Goal: Transaction & Acquisition: Download file/media

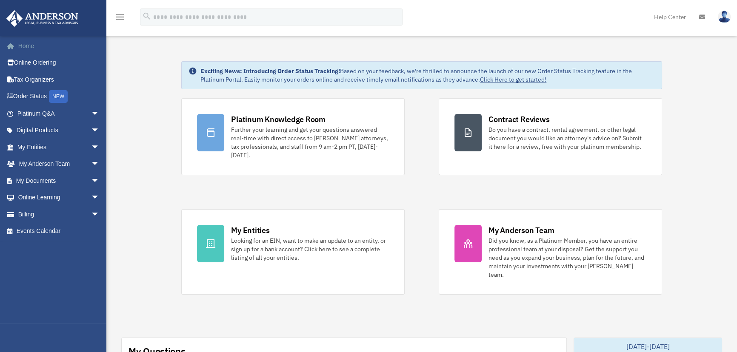
click at [40, 49] on link "Home" at bounding box center [59, 45] width 106 height 17
click at [91, 177] on span "arrow_drop_down" at bounding box center [99, 180] width 17 height 17
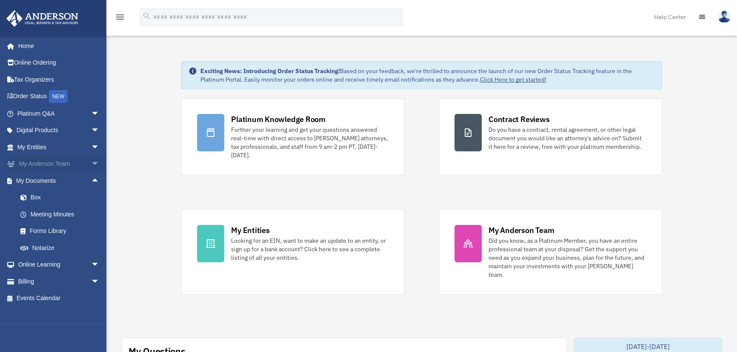
click at [91, 162] on span "arrow_drop_down" at bounding box center [99, 164] width 17 height 17
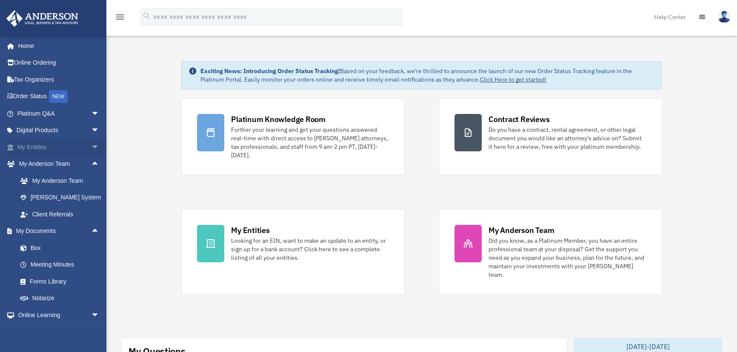
click at [91, 147] on span "arrow_drop_down" at bounding box center [99, 147] width 17 height 17
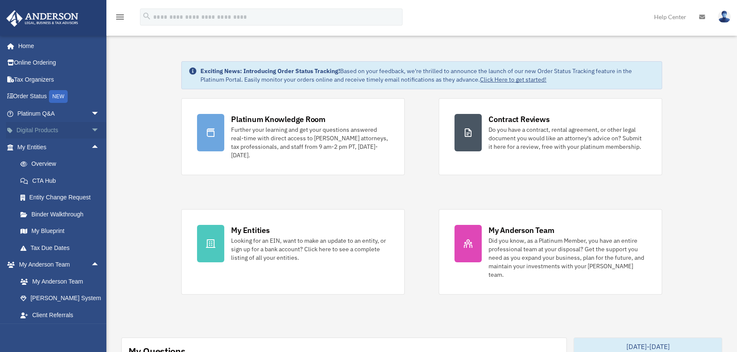
click at [91, 130] on span "arrow_drop_down" at bounding box center [99, 130] width 17 height 17
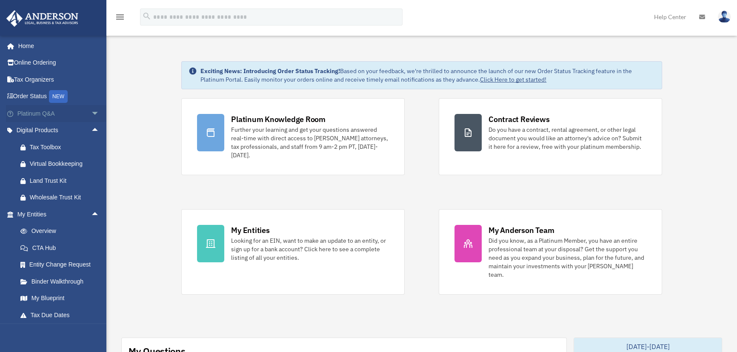
click at [91, 111] on span "arrow_drop_down" at bounding box center [99, 113] width 17 height 17
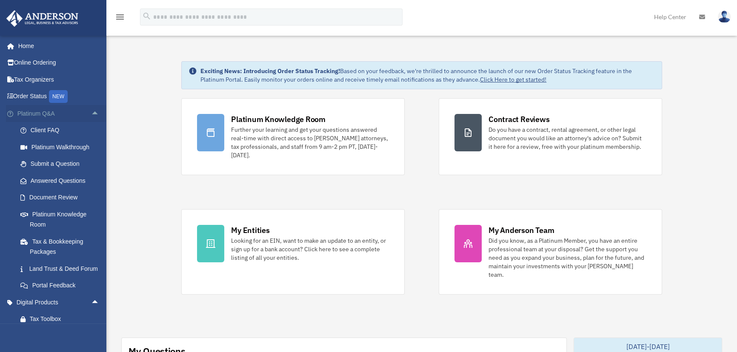
click at [91, 111] on span "arrow_drop_up" at bounding box center [99, 113] width 17 height 17
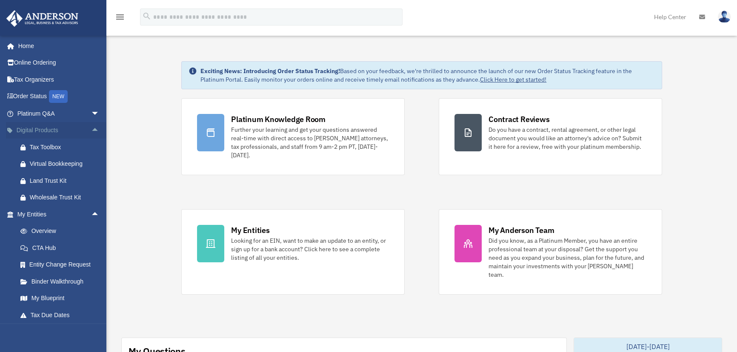
click at [91, 129] on span "arrow_drop_up" at bounding box center [99, 130] width 17 height 17
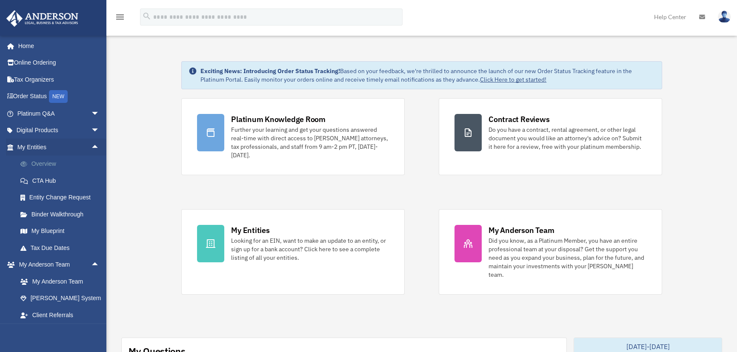
click at [48, 160] on link "Overview" at bounding box center [62, 164] width 100 height 17
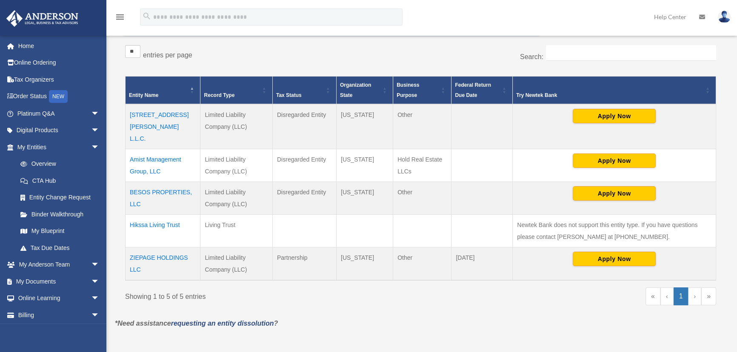
scroll to position [155, 0]
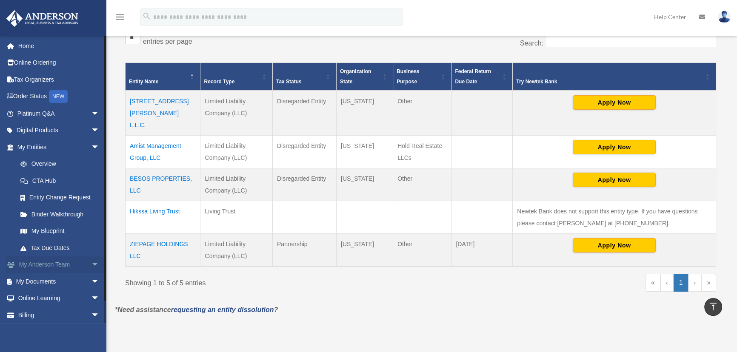
click at [91, 264] on span "arrow_drop_down" at bounding box center [99, 265] width 17 height 17
click at [91, 263] on span "arrow_drop_up" at bounding box center [99, 265] width 17 height 17
click at [91, 282] on span "arrow_drop_down" at bounding box center [99, 281] width 17 height 17
click at [36, 298] on link "Box" at bounding box center [62, 298] width 100 height 17
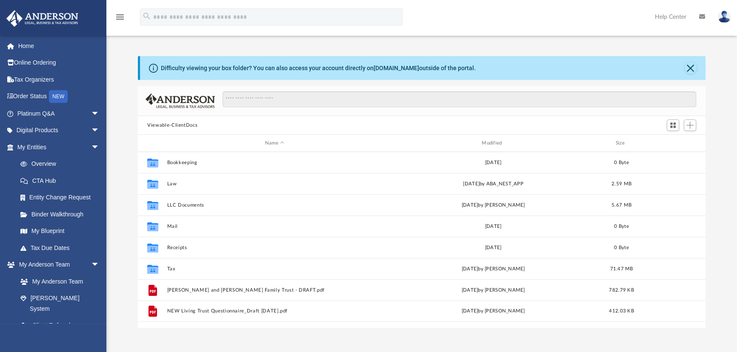
scroll to position [187, 562]
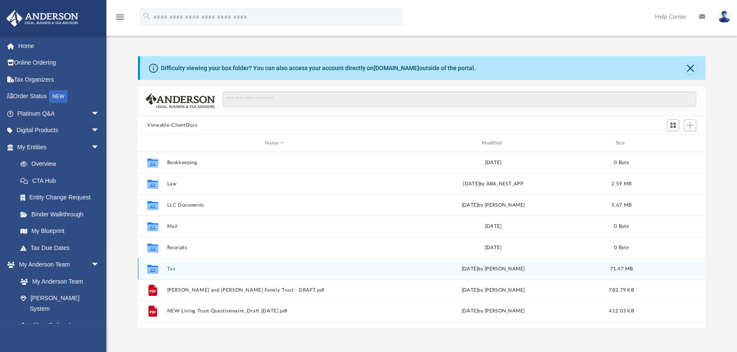
click at [185, 267] on button "Tax" at bounding box center [274, 269] width 215 height 6
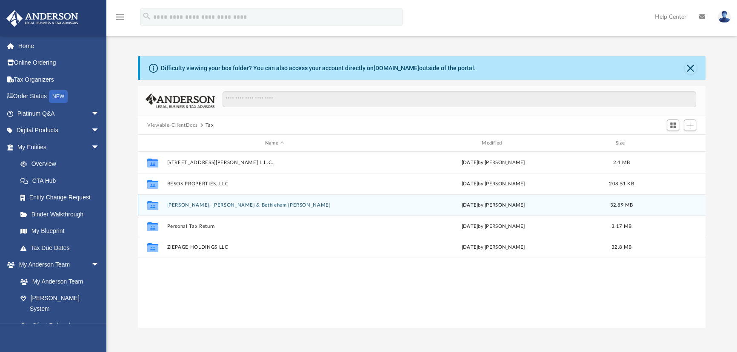
click at [214, 205] on button "[PERSON_NAME], [PERSON_NAME] & Bethlehem [PERSON_NAME]" at bounding box center [274, 206] width 215 height 6
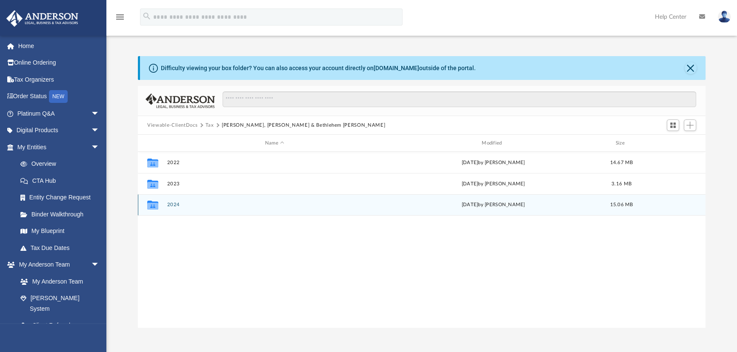
click at [177, 204] on button "2024" at bounding box center [274, 205] width 215 height 6
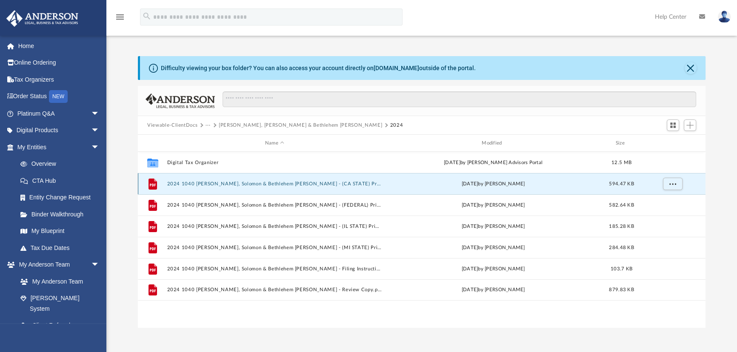
click at [255, 184] on button "2024 1040 [PERSON_NAME], Solomon & Bethlehem [PERSON_NAME] - (CA STATE) Print, …" at bounding box center [274, 184] width 215 height 6
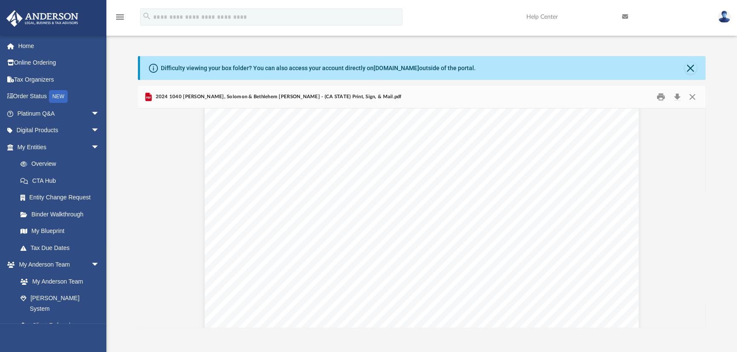
scroll to position [47979, 0]
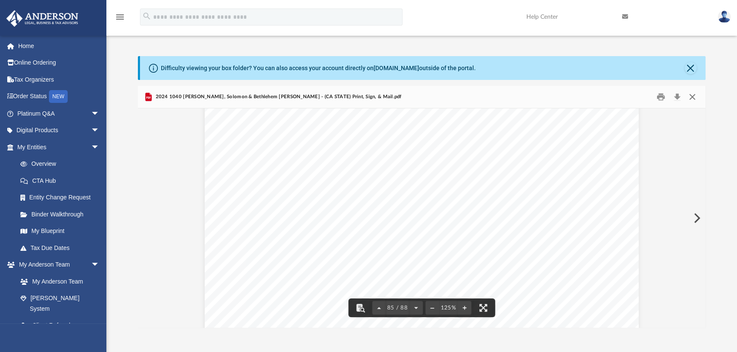
click at [695, 96] on button "Close" at bounding box center [692, 97] width 15 height 13
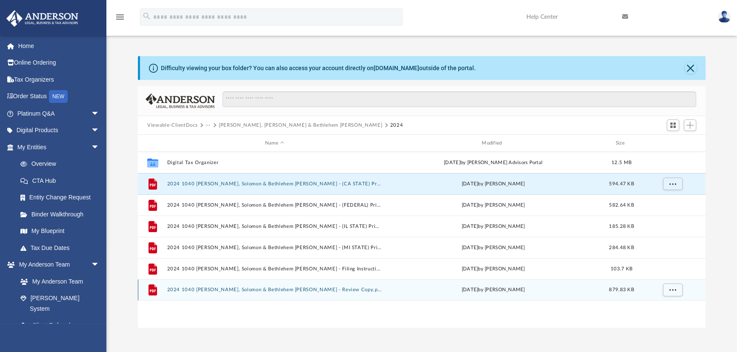
click at [279, 286] on div "File 2024 1040 [PERSON_NAME], Solomon & Bethlehem [PERSON_NAME] - Review Copy.p…" at bounding box center [422, 290] width 568 height 21
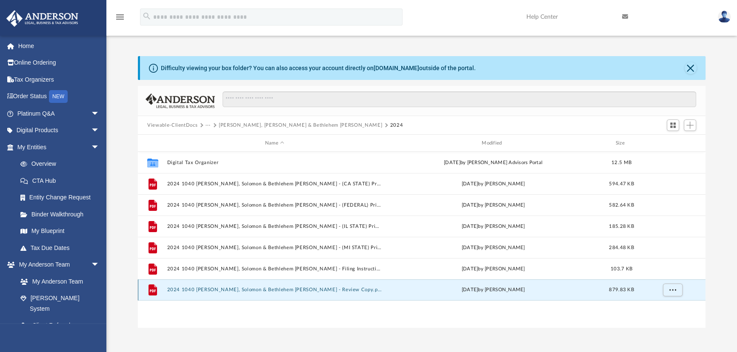
click at [256, 289] on button "2024 1040 [PERSON_NAME], Solomon & Bethlehem [PERSON_NAME] - Review Copy.pdf" at bounding box center [274, 290] width 215 height 6
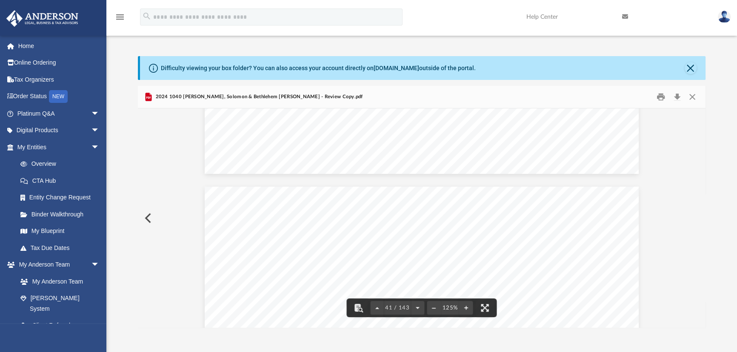
scroll to position [21669, 0]
click at [692, 99] on button "Close" at bounding box center [692, 97] width 15 height 13
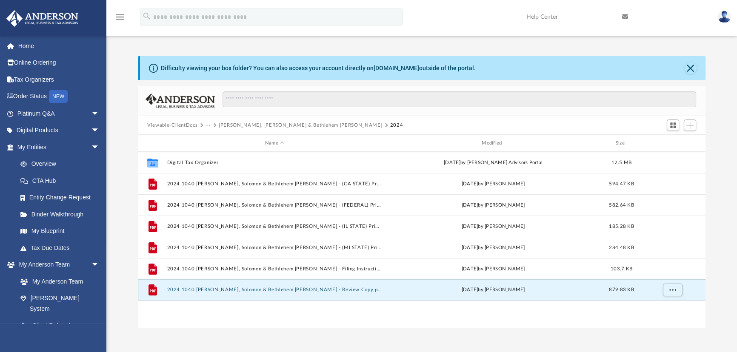
click at [312, 290] on button "2024 1040 [PERSON_NAME], Solomon & Bethlehem [PERSON_NAME] - Review Copy.pdf" at bounding box center [274, 290] width 215 height 6
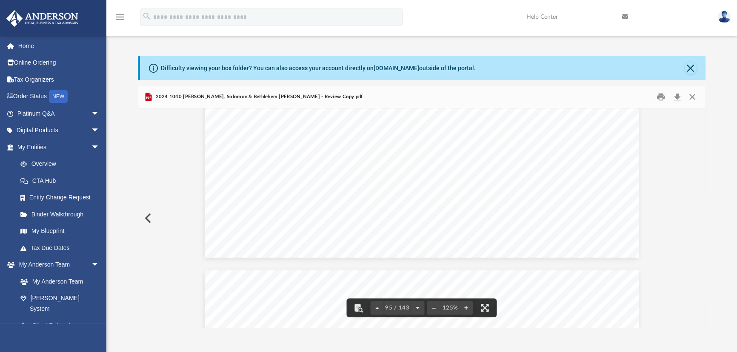
scroll to position [52399, 0]
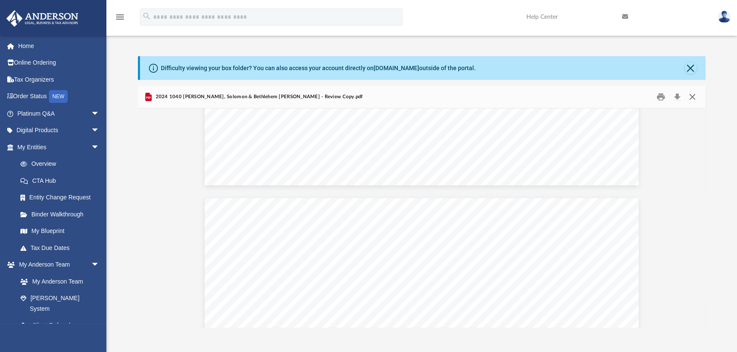
click at [693, 97] on button "Close" at bounding box center [692, 97] width 15 height 13
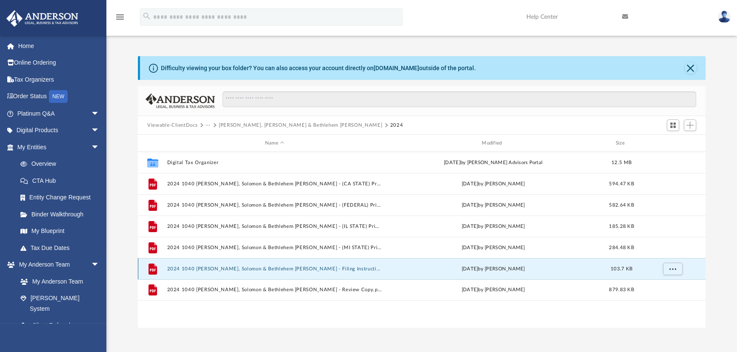
click at [260, 269] on button "2024 1040 [PERSON_NAME], Solomon & Bethlehem [PERSON_NAME] - Filing Instruction…" at bounding box center [274, 269] width 215 height 6
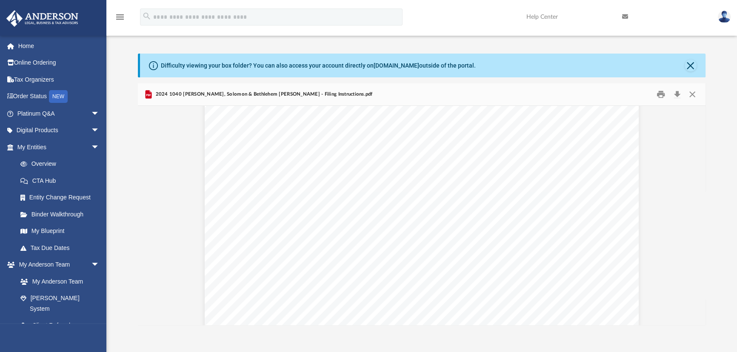
scroll to position [0, 0]
click at [697, 217] on button "Preview" at bounding box center [696, 216] width 19 height 24
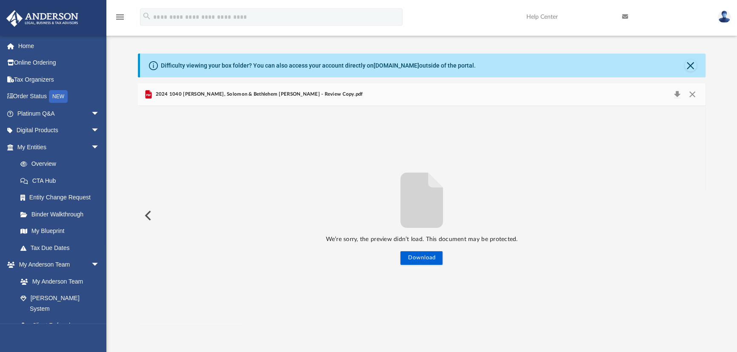
click at [149, 218] on button "Preview" at bounding box center [147, 216] width 19 height 24
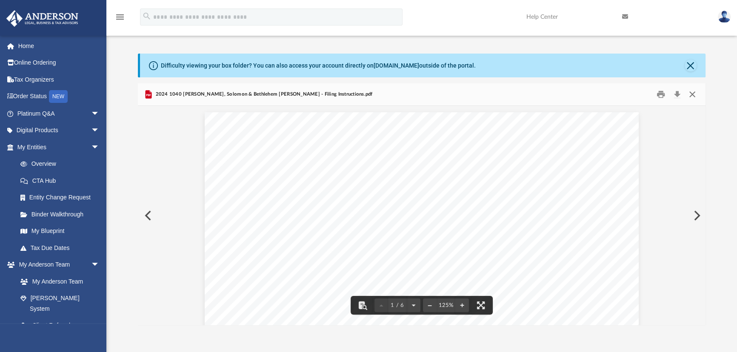
click at [694, 94] on button "Close" at bounding box center [692, 94] width 15 height 13
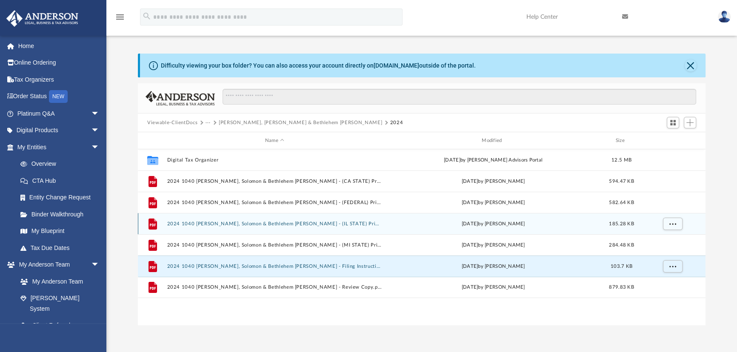
click at [303, 222] on button "2024 1040 [PERSON_NAME], Solomon & Bethlehem [PERSON_NAME] - (IL STATE) Print, …" at bounding box center [274, 224] width 215 height 6
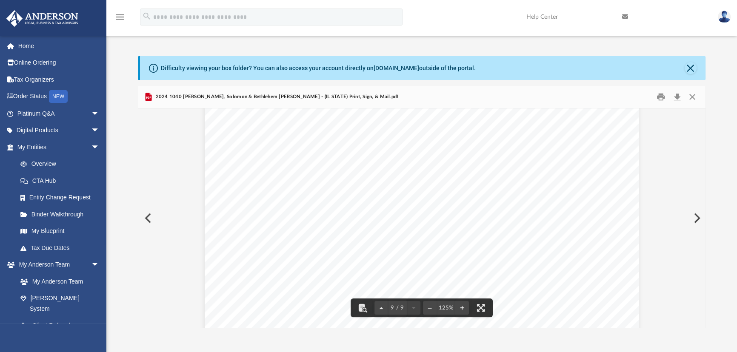
scroll to position [4720, 0]
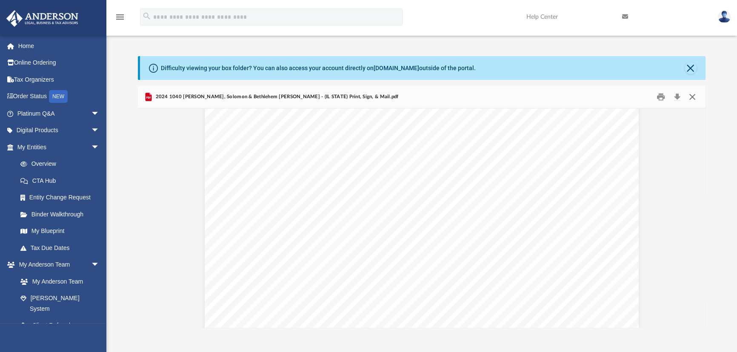
click at [694, 96] on button "Close" at bounding box center [692, 97] width 15 height 13
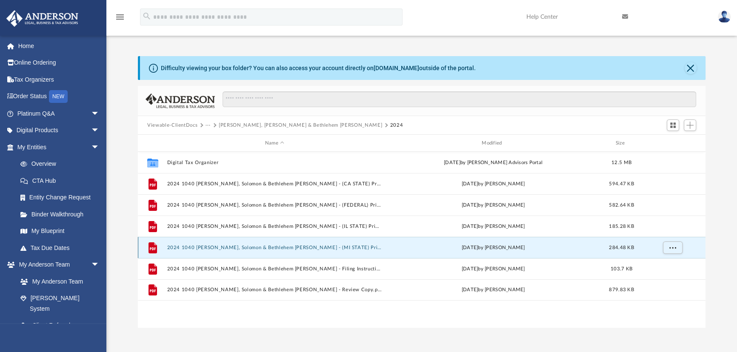
click at [309, 246] on button "2024 1040 [PERSON_NAME], Solomon & Bethlehem [PERSON_NAME] - (MI STATE) Print, …" at bounding box center [274, 248] width 215 height 6
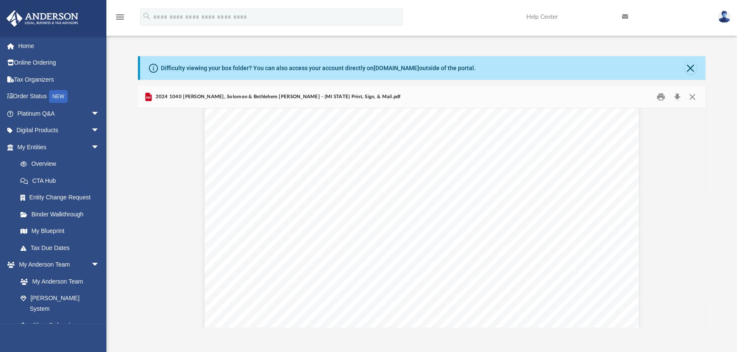
scroll to position [1548, 0]
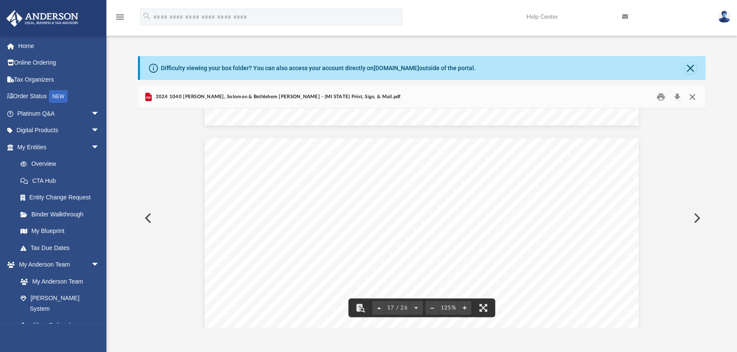
click at [694, 97] on button "Close" at bounding box center [692, 97] width 15 height 13
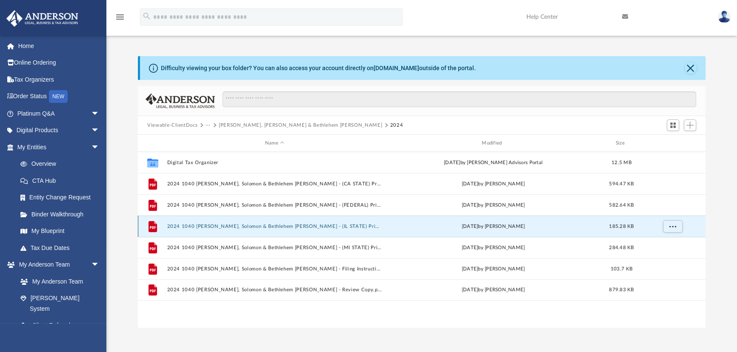
click at [327, 226] on button "2024 1040 [PERSON_NAME], Solomon & Bethlehem [PERSON_NAME] - (IL STATE) Print, …" at bounding box center [274, 227] width 215 height 6
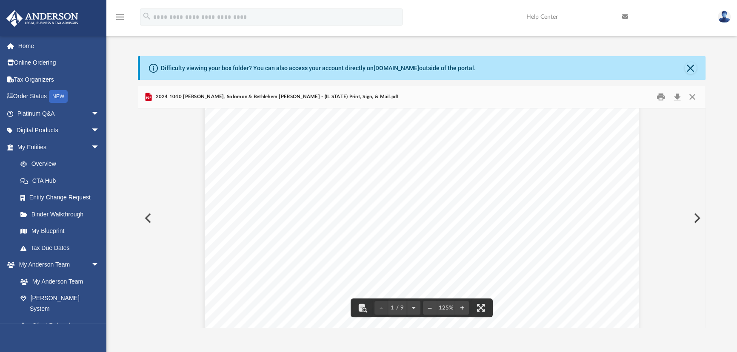
scroll to position [0, 0]
click at [694, 97] on button "Close" at bounding box center [692, 97] width 15 height 13
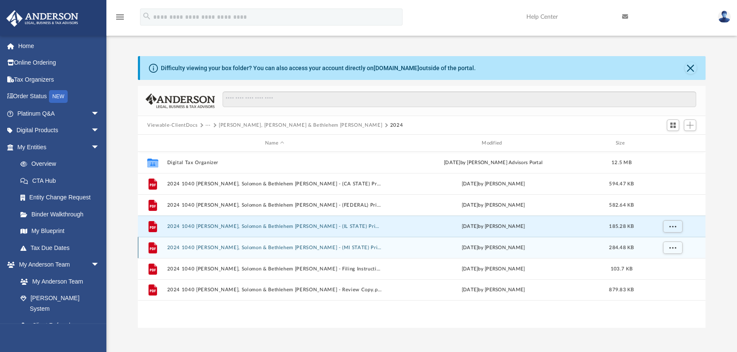
click at [335, 247] on button "2024 1040 [PERSON_NAME], Solomon & Bethlehem [PERSON_NAME] - (MI STATE) Print, …" at bounding box center [274, 248] width 215 height 6
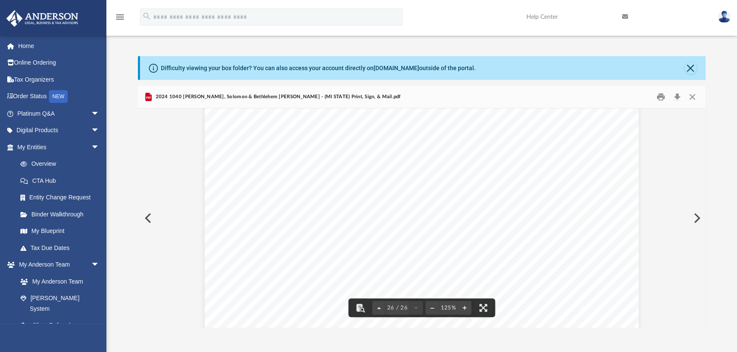
scroll to position [14450, 0]
click at [692, 95] on button "Close" at bounding box center [692, 97] width 15 height 13
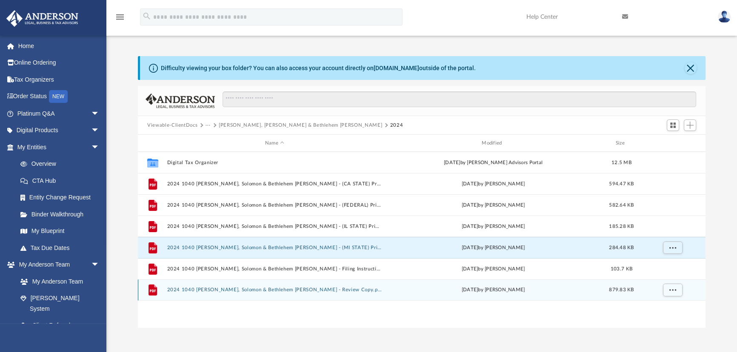
click at [272, 289] on button "2024 1040 [PERSON_NAME], Solomon & Bethlehem [PERSON_NAME] - Review Copy.pdf" at bounding box center [274, 290] width 215 height 6
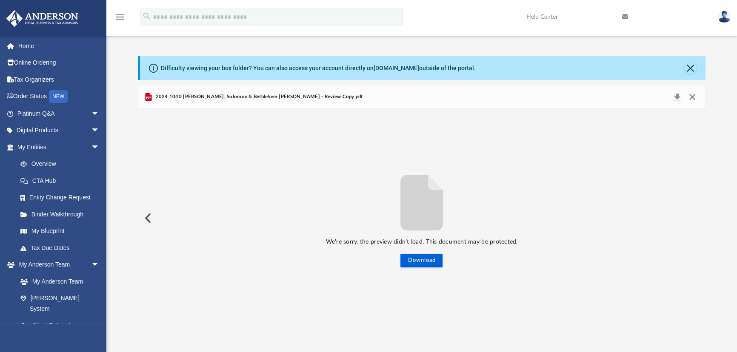
click at [693, 95] on button "Close" at bounding box center [692, 97] width 15 height 12
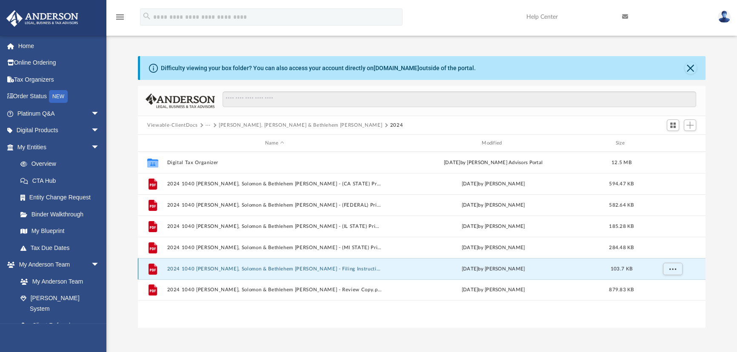
click at [301, 268] on button "2024 1040 [PERSON_NAME], Solomon & Bethlehem [PERSON_NAME] - Filing Instruction…" at bounding box center [274, 269] width 215 height 6
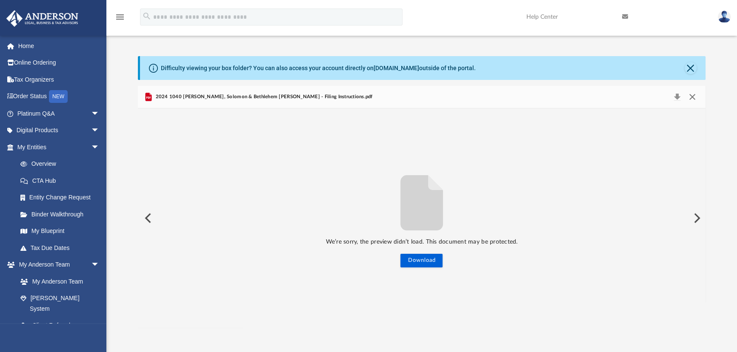
click at [685, 97] on button "Close" at bounding box center [692, 97] width 15 height 12
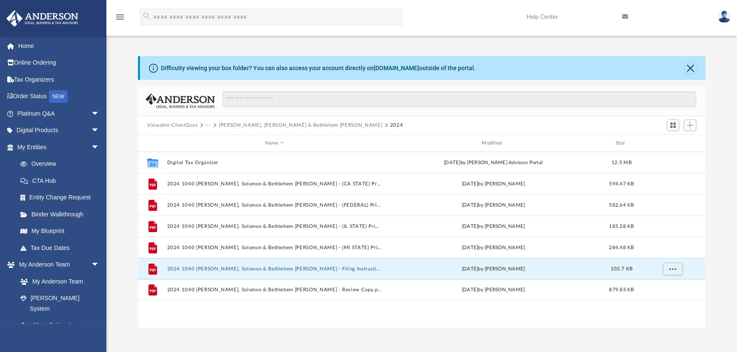
click at [723, 200] on div "Difficulty viewing your box folder? You can also access your account directly o…" at bounding box center [421, 192] width 631 height 272
click at [279, 270] on button "2024 1040 [PERSON_NAME], Solomon & Bethlehem [PERSON_NAME] - Filing Instruction…" at bounding box center [274, 269] width 215 height 6
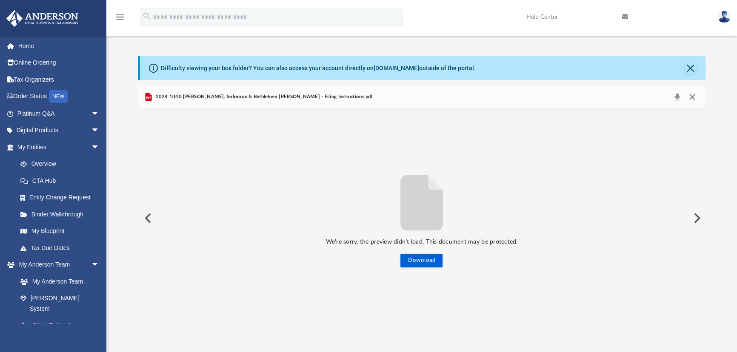
click at [690, 97] on button "Close" at bounding box center [692, 97] width 15 height 12
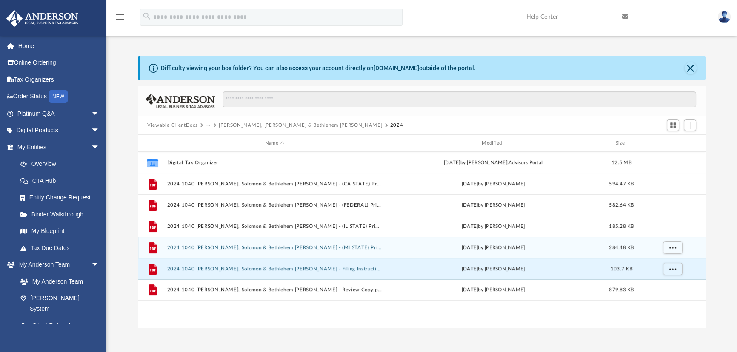
click at [525, 255] on div "File 2024 1040 [PERSON_NAME], Solomon & Bethlehem [PERSON_NAME] - (MI STATE) Pr…" at bounding box center [422, 247] width 568 height 21
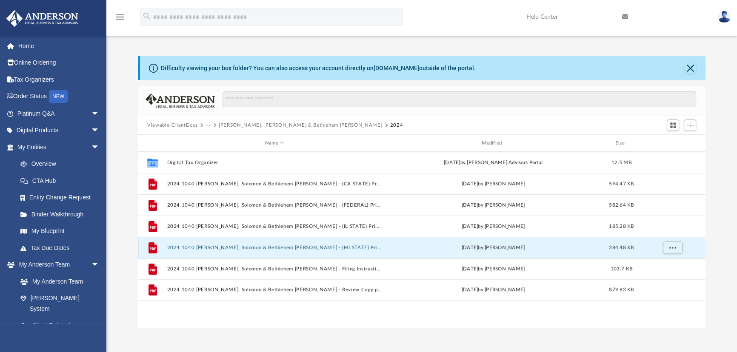
click at [332, 249] on button "2024 1040 [PERSON_NAME], Solomon & Bethlehem [PERSON_NAME] - (MI STATE) Print, …" at bounding box center [274, 248] width 215 height 6
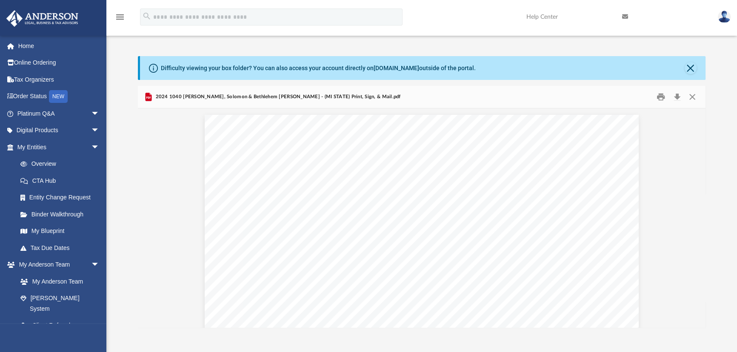
scroll to position [14366, 0]
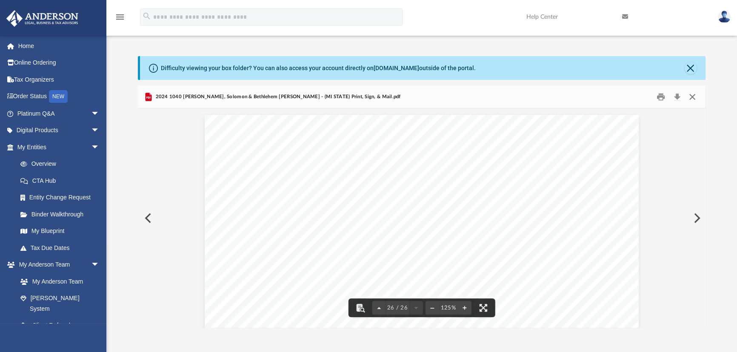
click at [694, 97] on button "Close" at bounding box center [692, 97] width 15 height 13
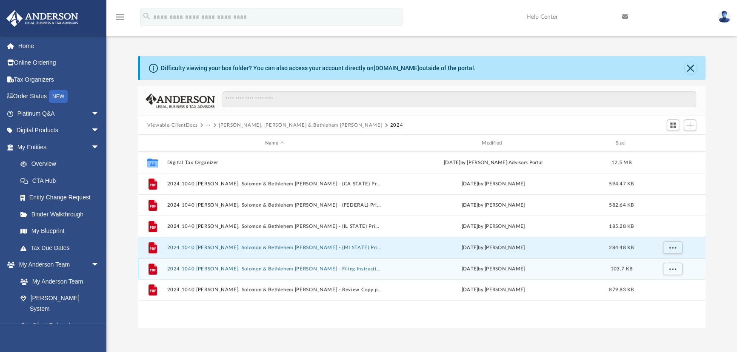
click at [326, 266] on button "2024 1040 [PERSON_NAME], Solomon & Bethlehem [PERSON_NAME] - Filing Instruction…" at bounding box center [274, 269] width 215 height 6
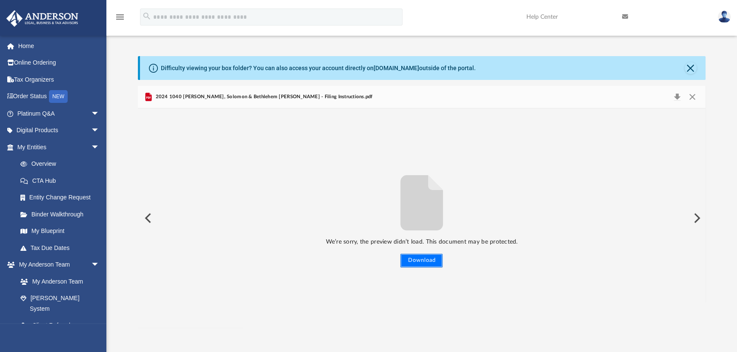
click at [424, 263] on button "Download" at bounding box center [422, 261] width 42 height 14
click at [691, 98] on button "Close" at bounding box center [692, 97] width 15 height 12
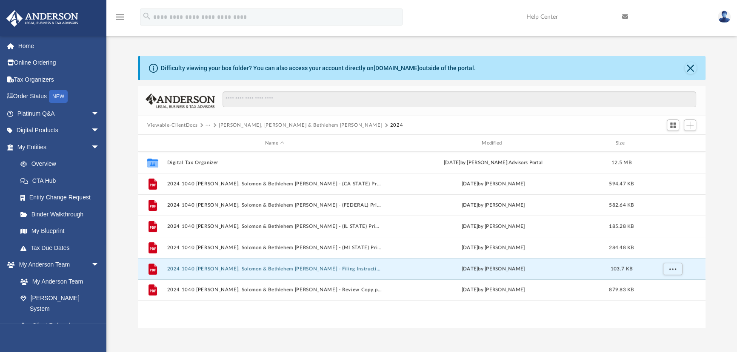
click at [727, 171] on div "Difficulty viewing your box folder? You can also access your account directly o…" at bounding box center [421, 192] width 631 height 272
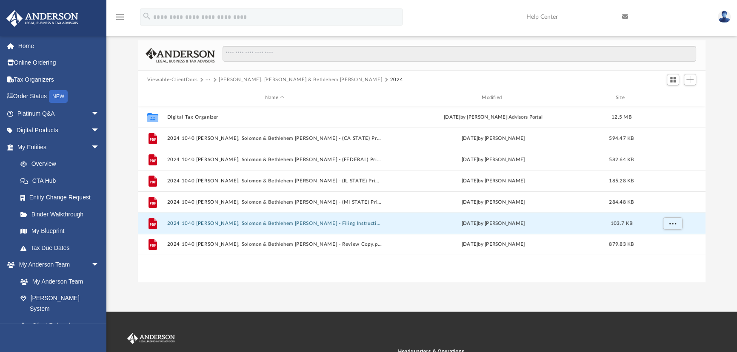
scroll to position [134, 0]
